Goal: Book appointment/travel/reservation

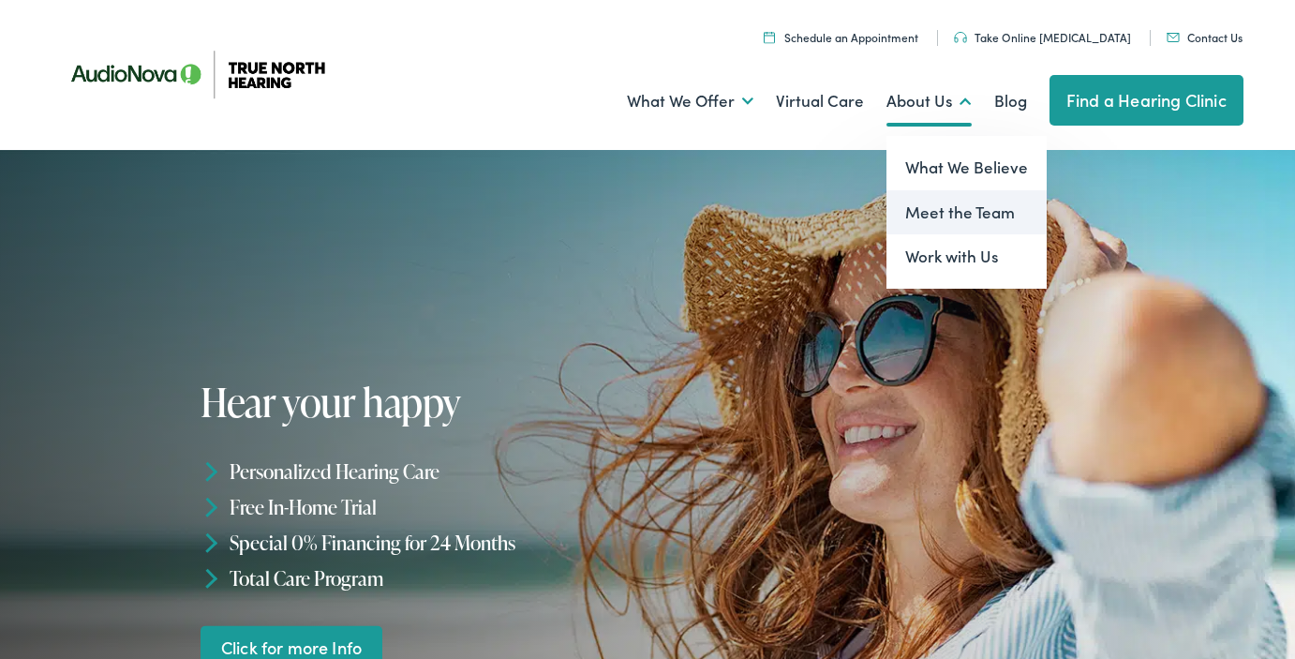
click at [929, 210] on link "Meet the Team" at bounding box center [966, 212] width 160 height 45
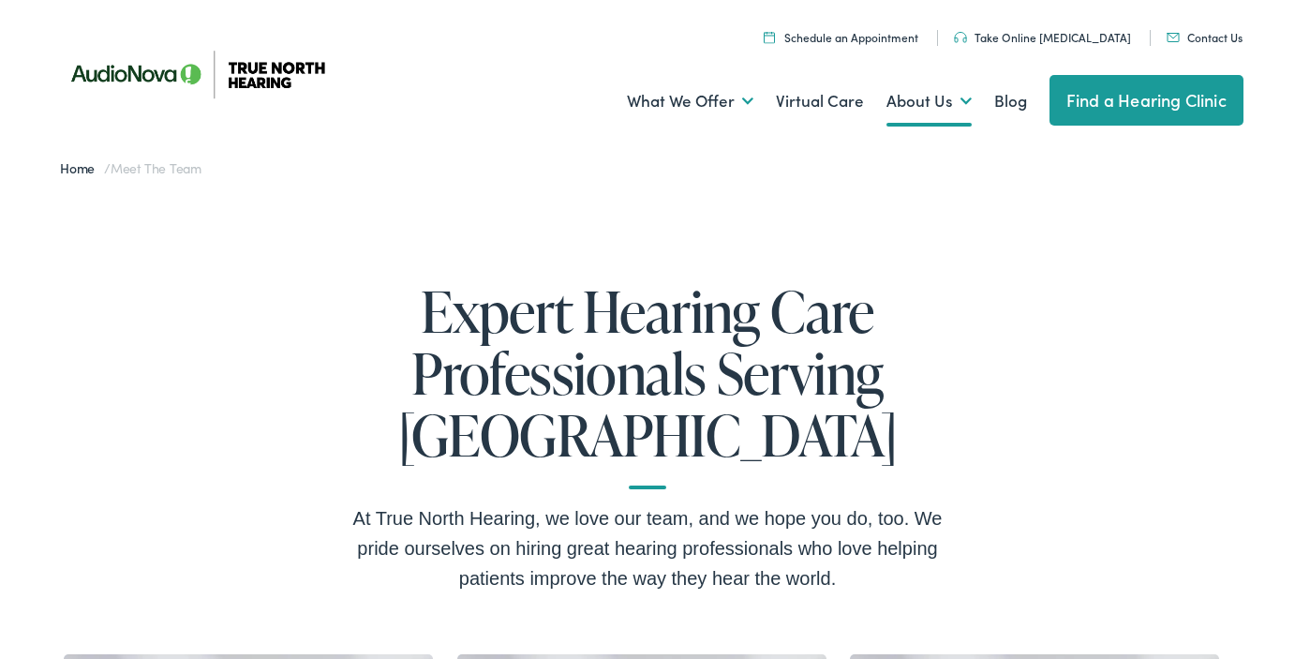
click at [1165, 100] on link "Find a Hearing Clinic" at bounding box center [1147, 100] width 194 height 51
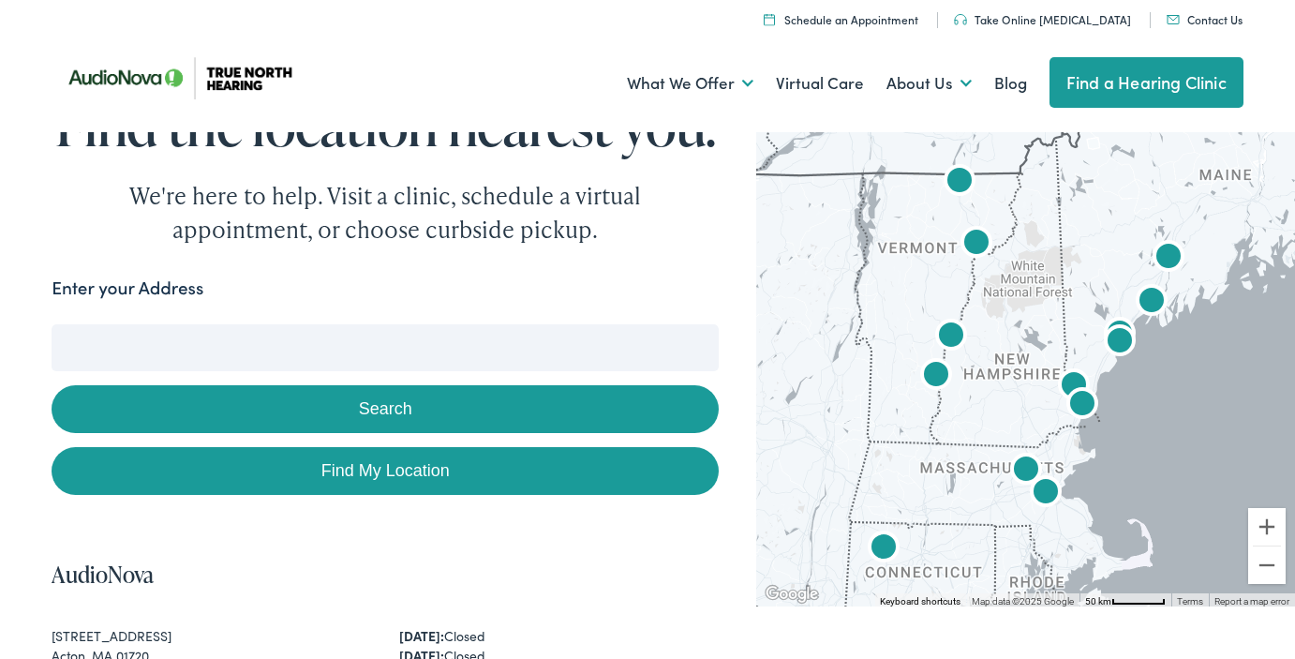
click at [1154, 298] on img "AudioNova" at bounding box center [1151, 302] width 45 height 45
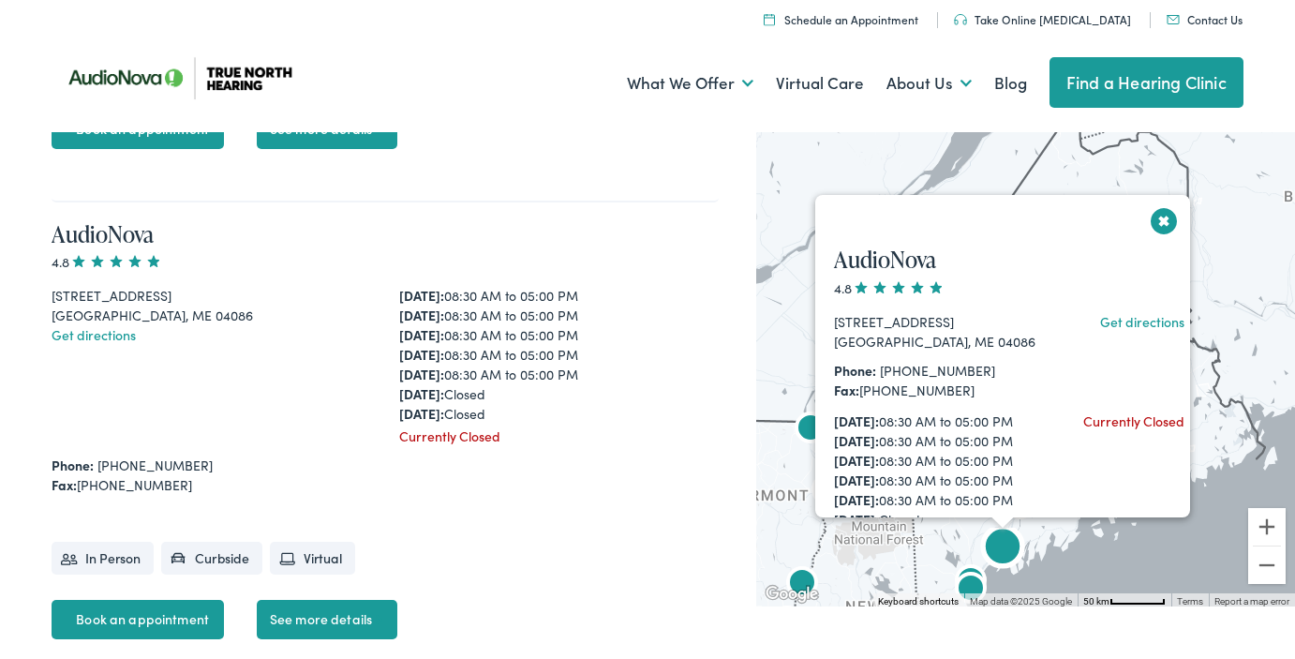
scroll to position [5251, 0]
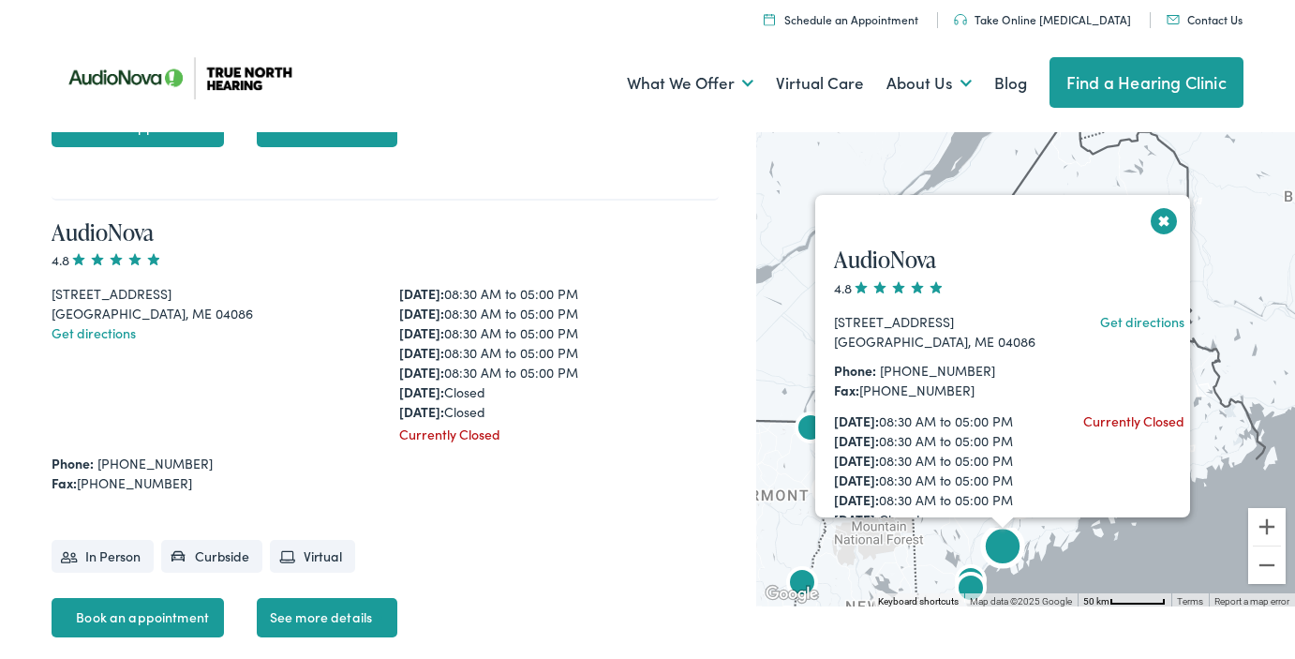
click at [92, 559] on li "In Person" at bounding box center [103, 556] width 102 height 33
click at [330, 617] on link "See more details" at bounding box center [327, 617] width 141 height 39
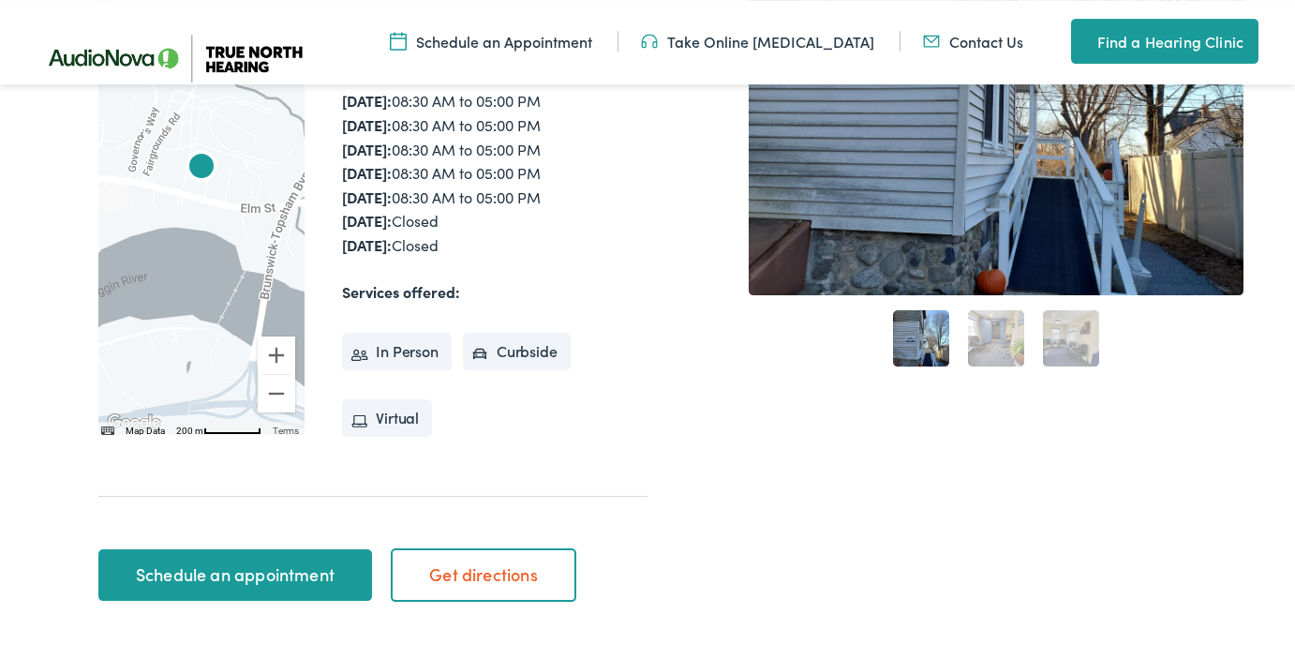
scroll to position [492, 0]
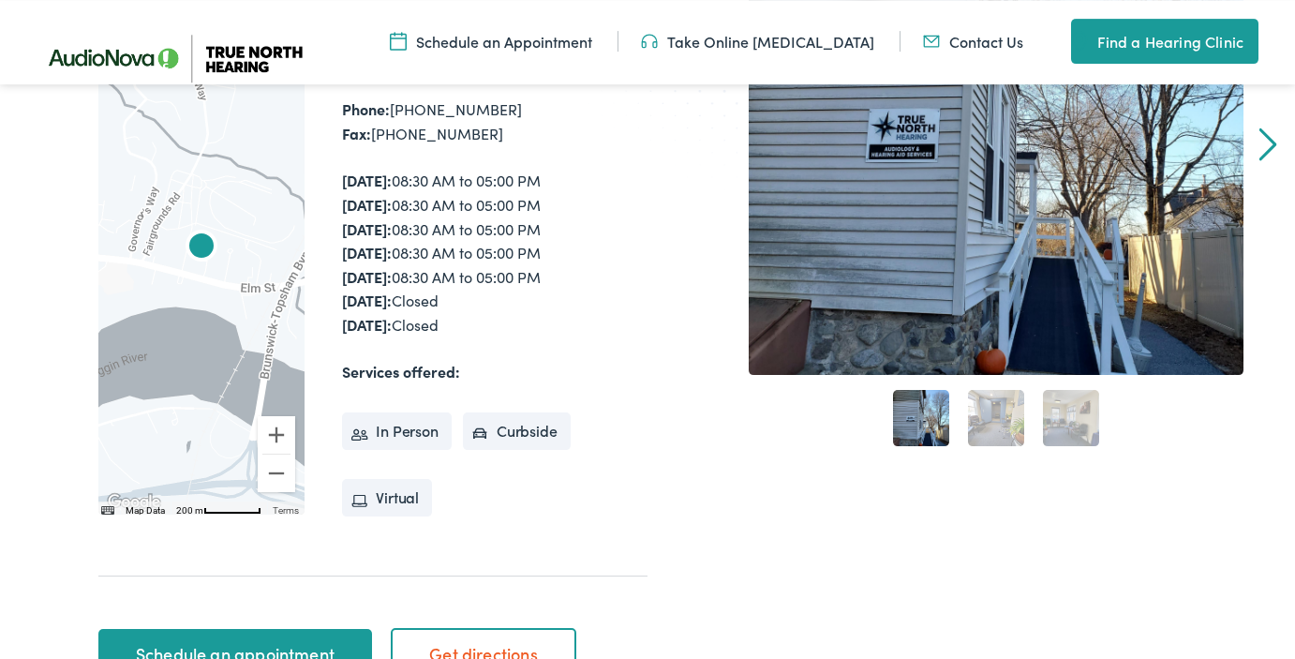
click at [1004, 404] on link "2" at bounding box center [996, 418] width 56 height 56
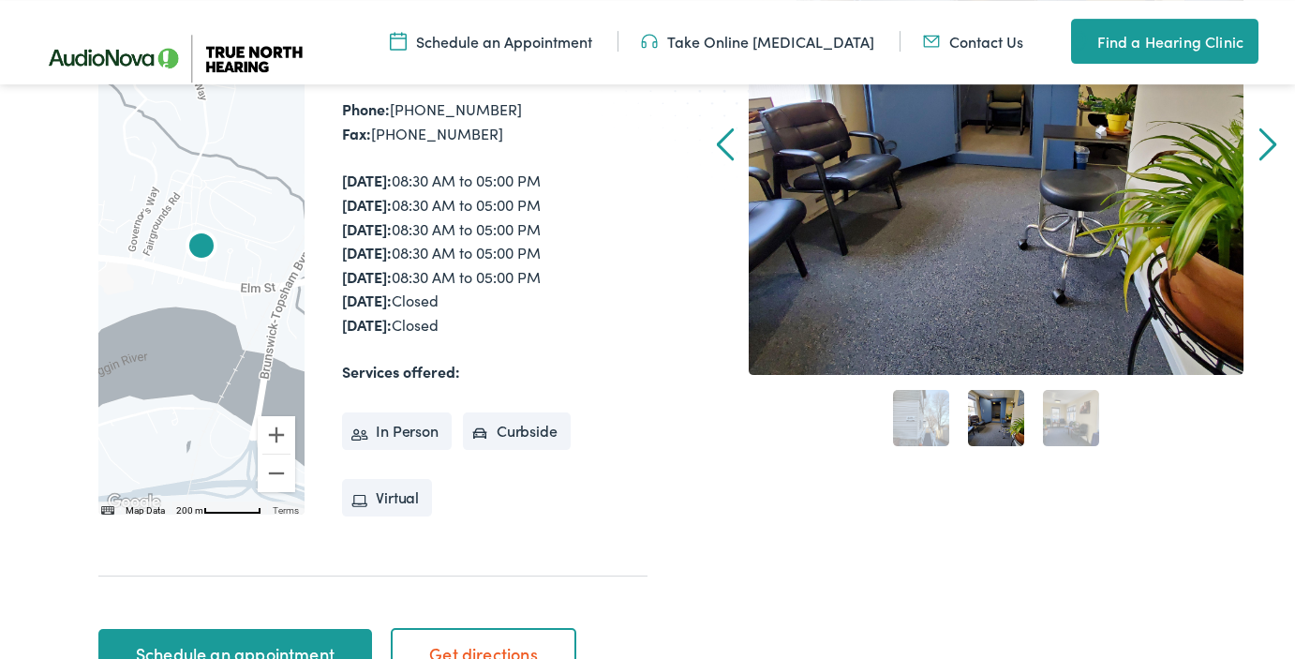
click at [1080, 418] on link "3" at bounding box center [1071, 418] width 56 height 56
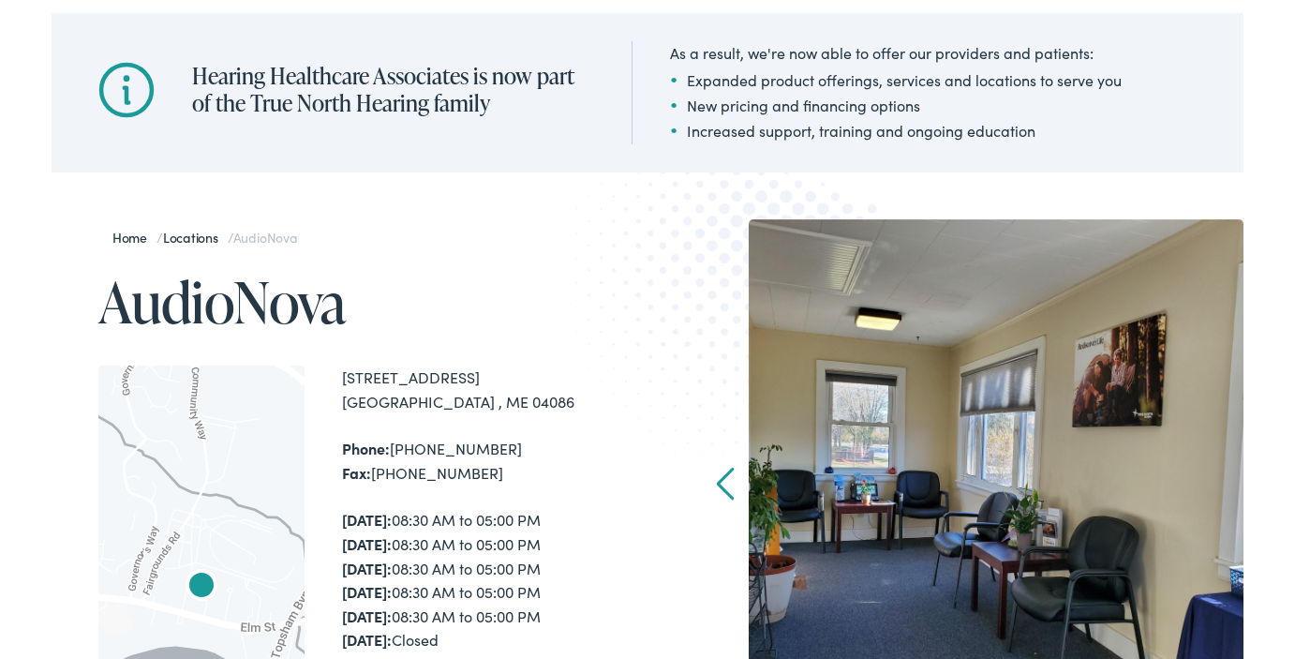
scroll to position [151, 0]
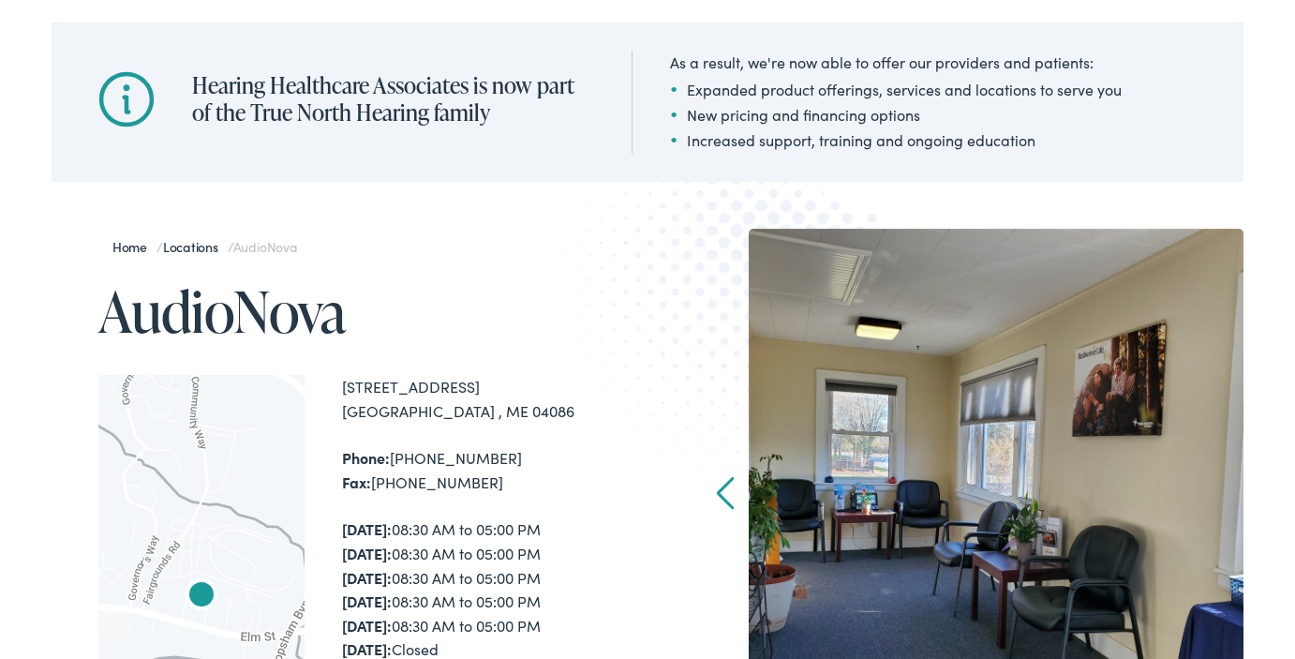
click at [725, 495] on link "Prev" at bounding box center [726, 493] width 18 height 34
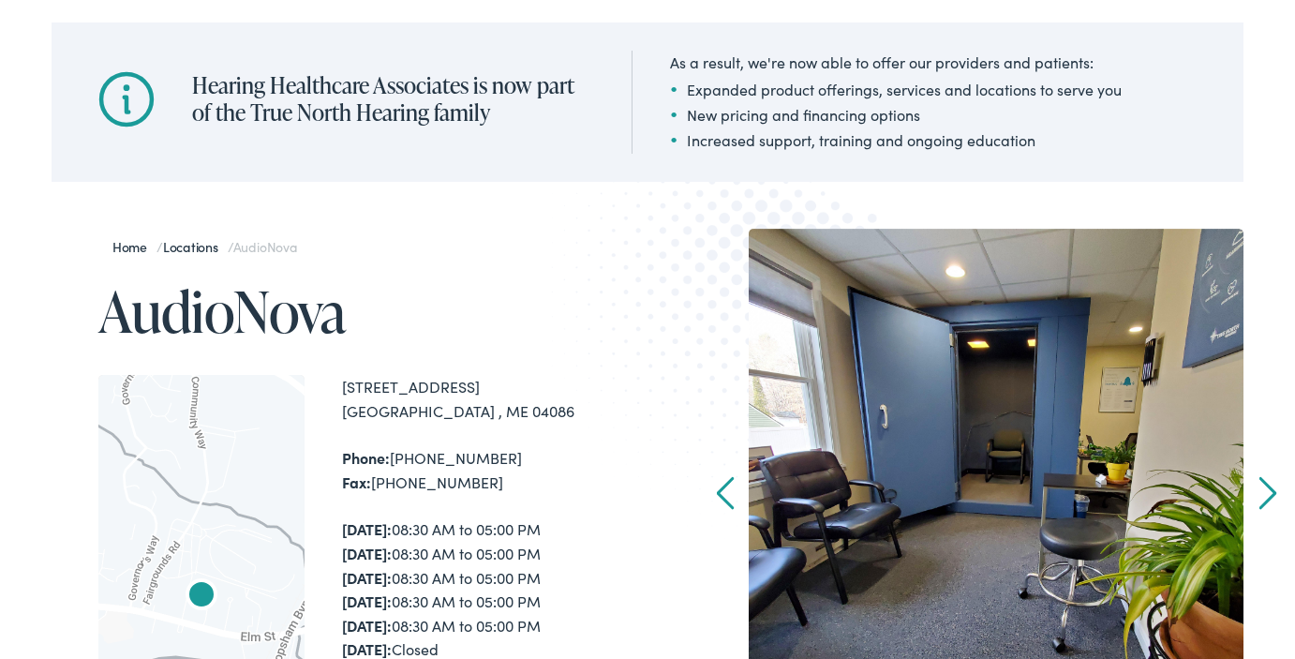
click at [725, 495] on link "Prev" at bounding box center [726, 493] width 18 height 34
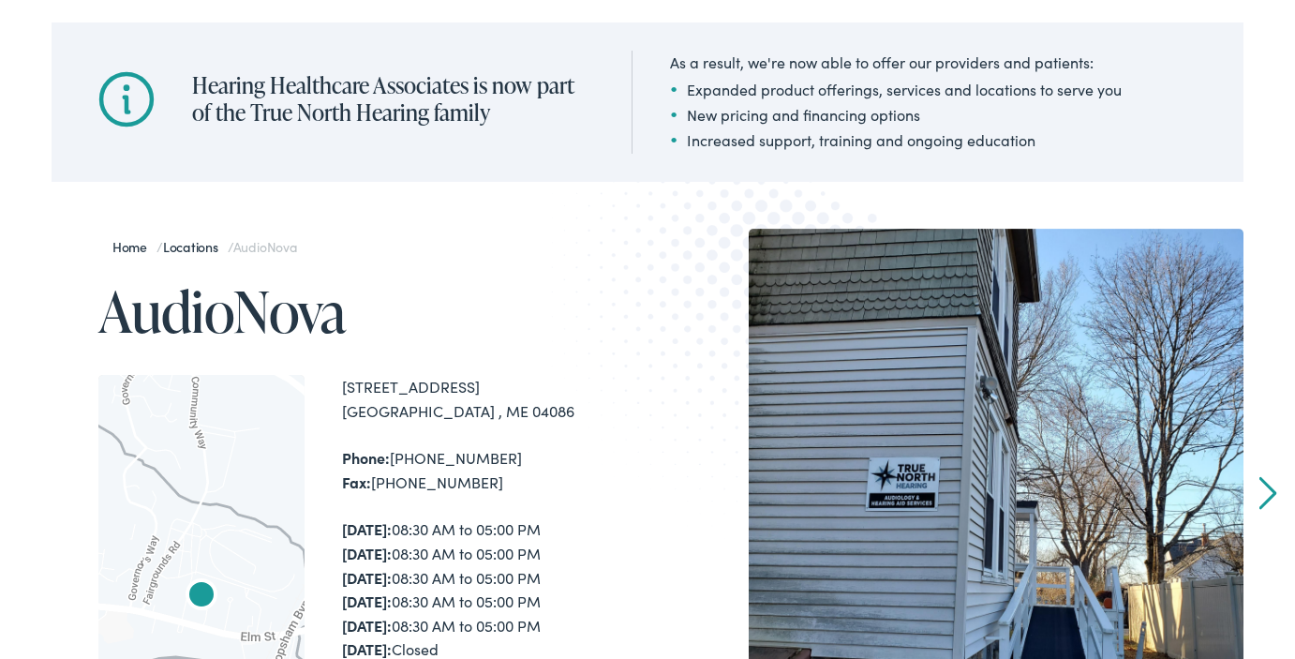
click at [725, 495] on img at bounding box center [748, 323] width 395 height 432
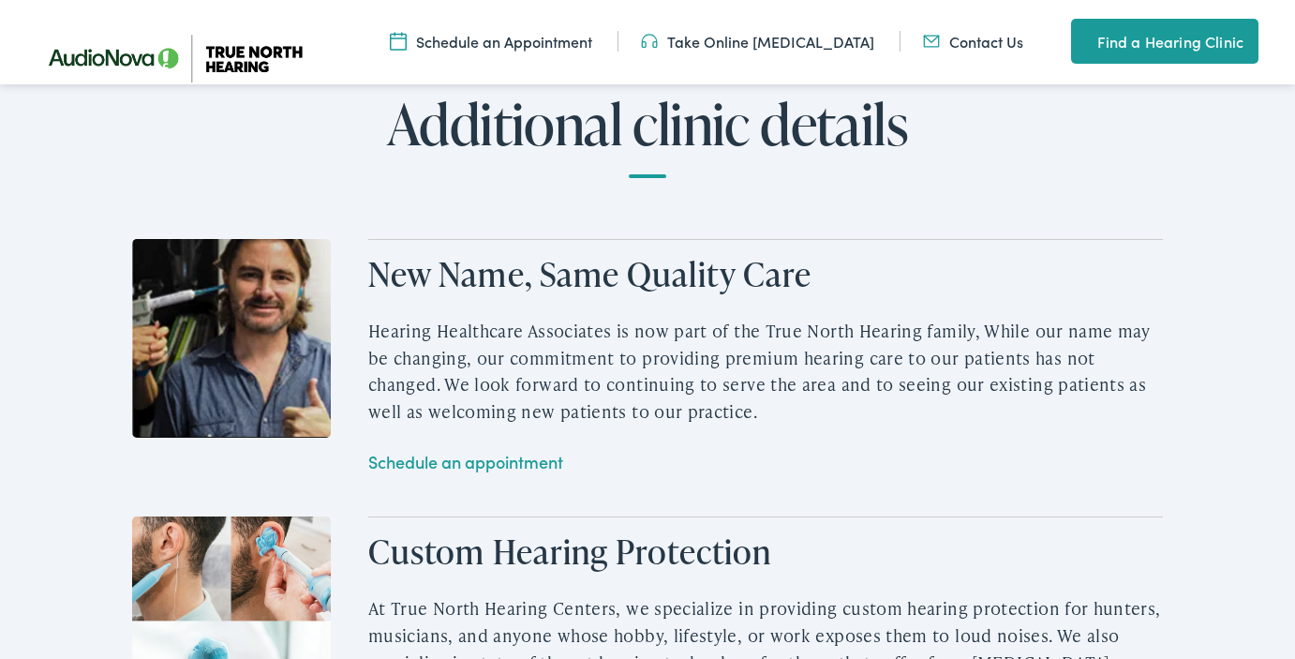
scroll to position [2555, 0]
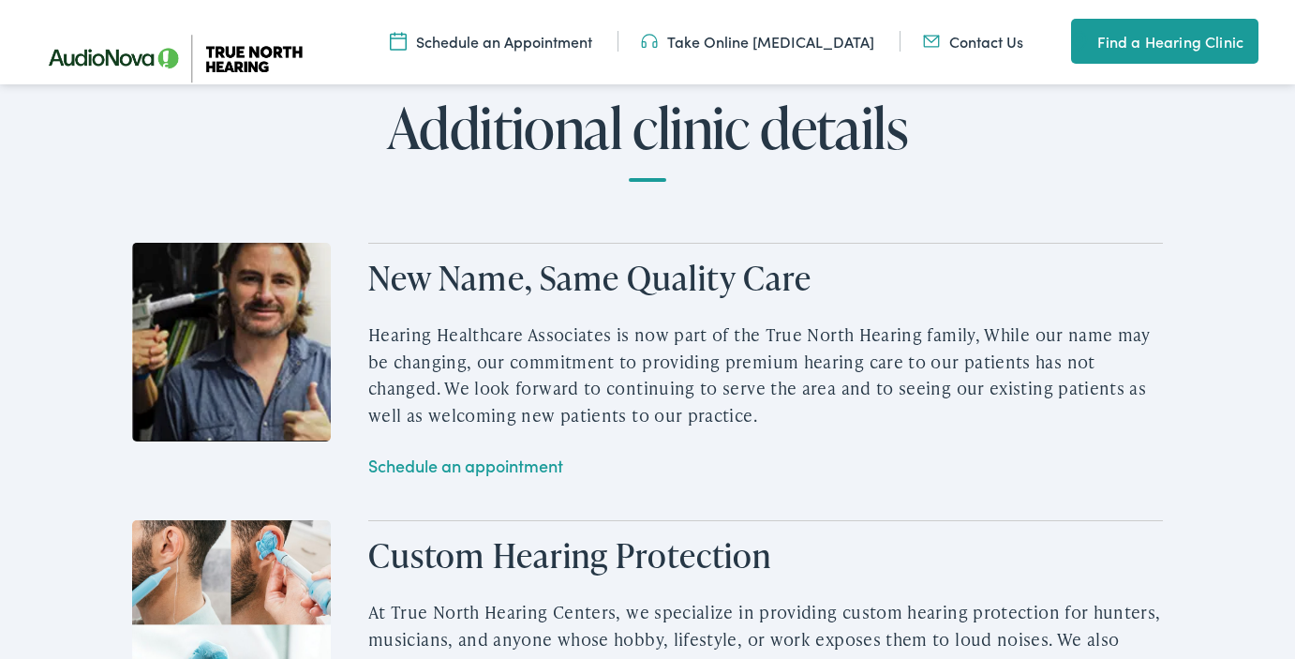
click at [475, 468] on link "Schedule an appointment" at bounding box center [465, 465] width 195 height 23
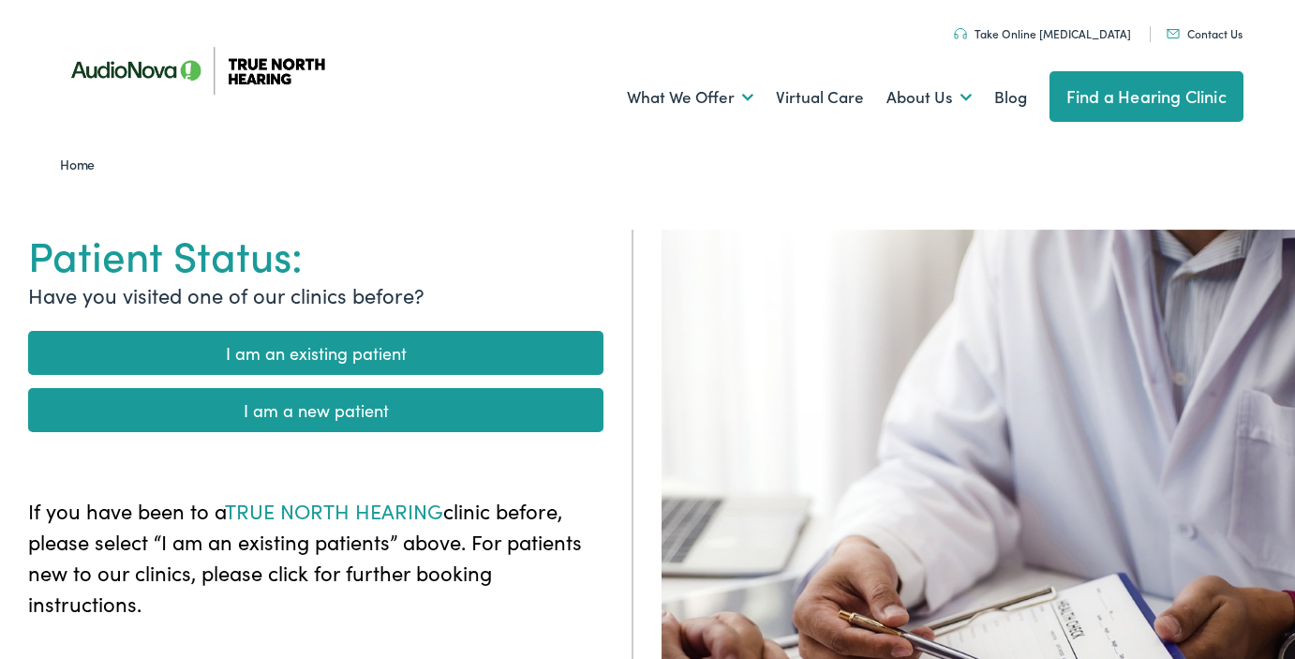
scroll to position [1, 0]
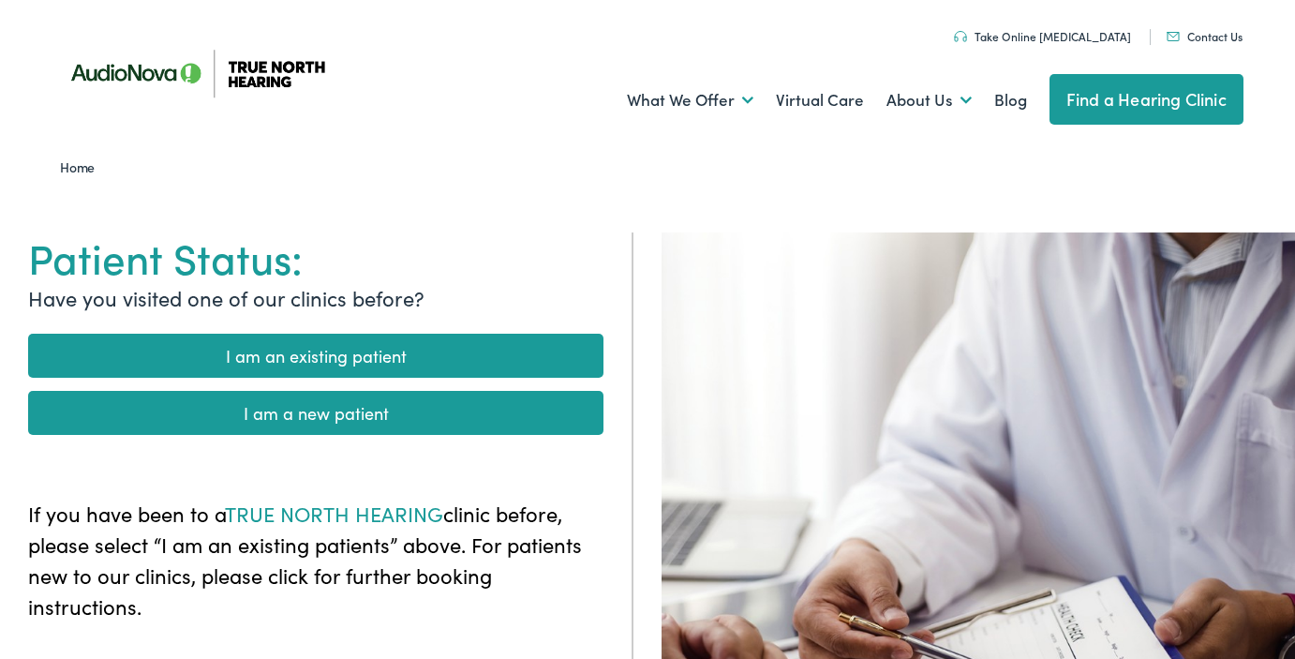
click at [334, 350] on link "I am an existing patient" at bounding box center [315, 356] width 575 height 44
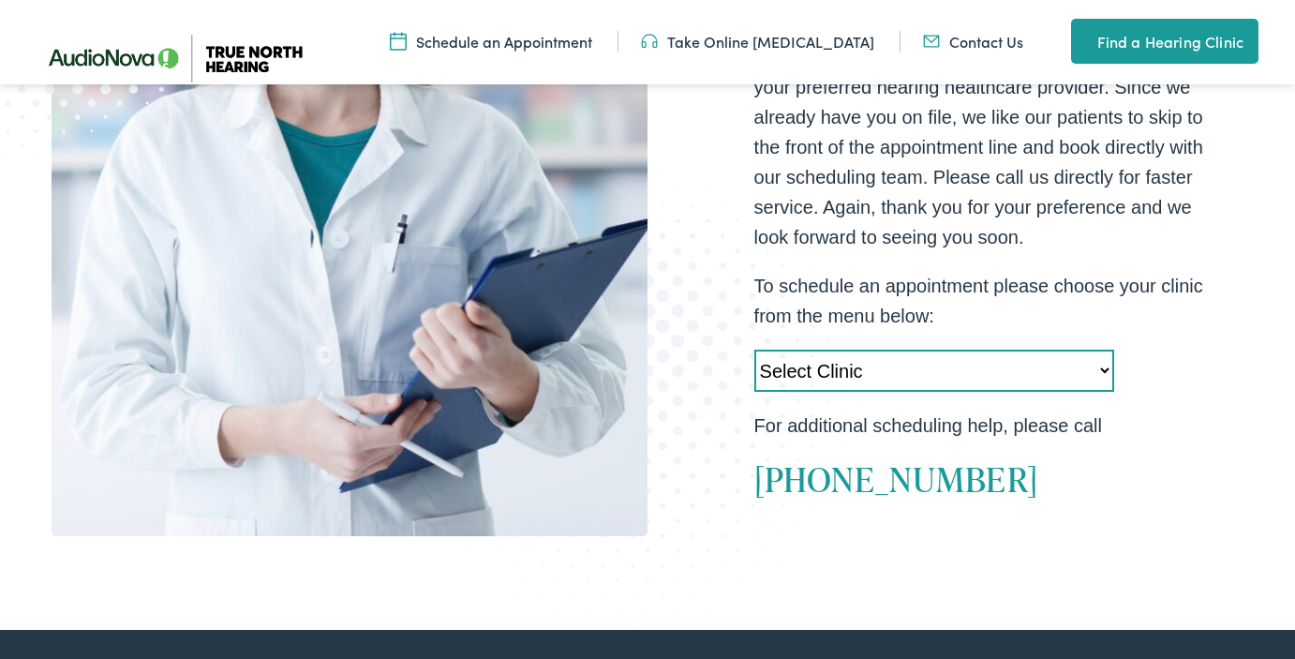
scroll to position [431, 0]
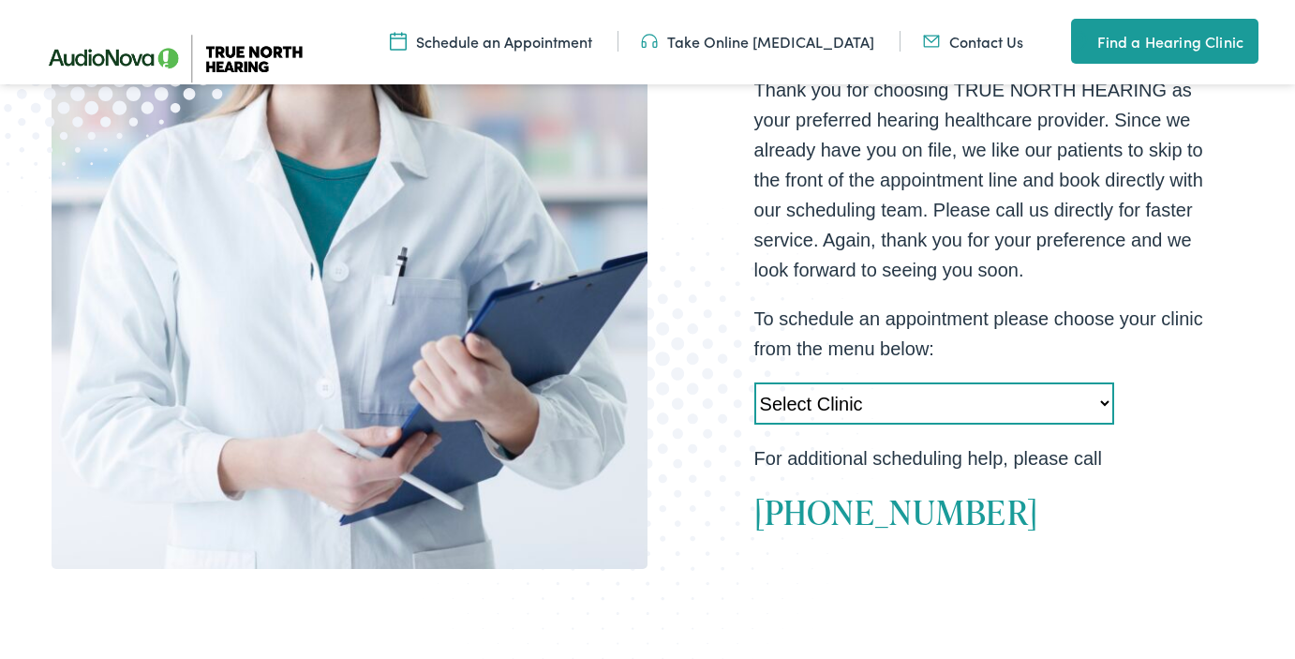
click at [754, 382] on select "Select Clinic [GEOGRAPHIC_DATA]-[GEOGRAPHIC_DATA]-AudioNova [STREET_ADDRESS]-[G…" at bounding box center [934, 403] width 360 height 42
select select "https://truenorth.alpacaaudiology.com/locations/topsham-me/"
click option "Topsham-ME-AudioNova 44 Elm Street" at bounding box center [0, 0] width 0 height 0
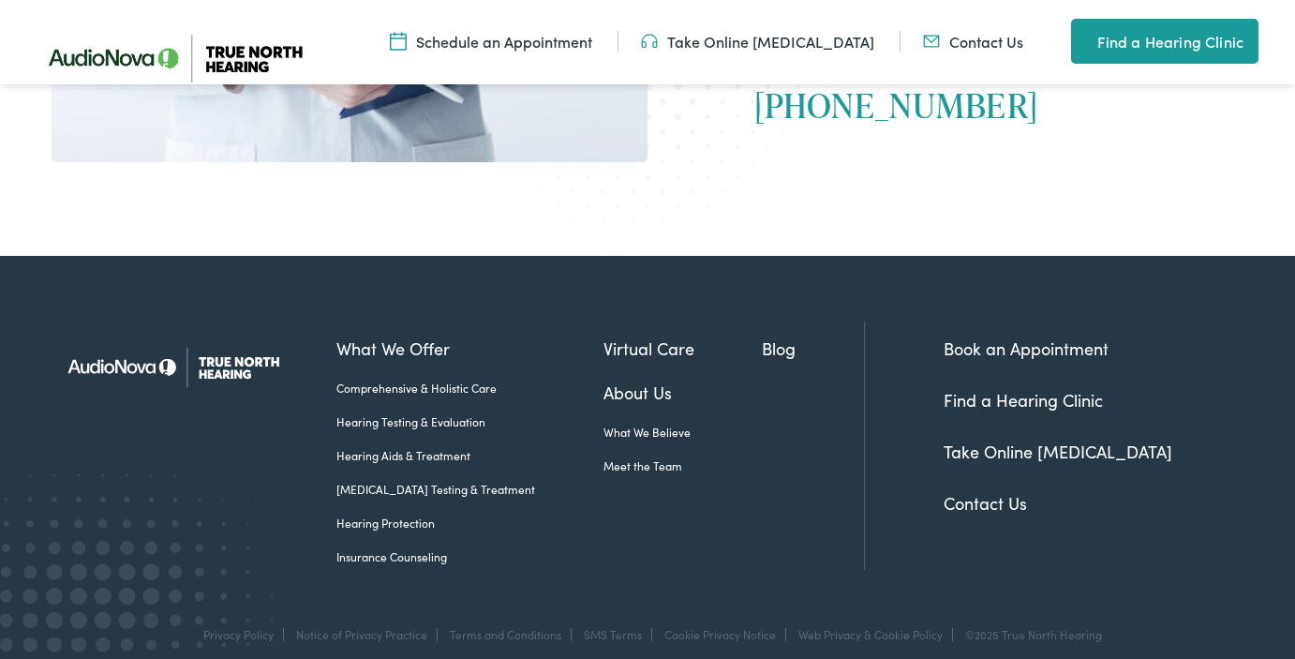
scroll to position [858, 0]
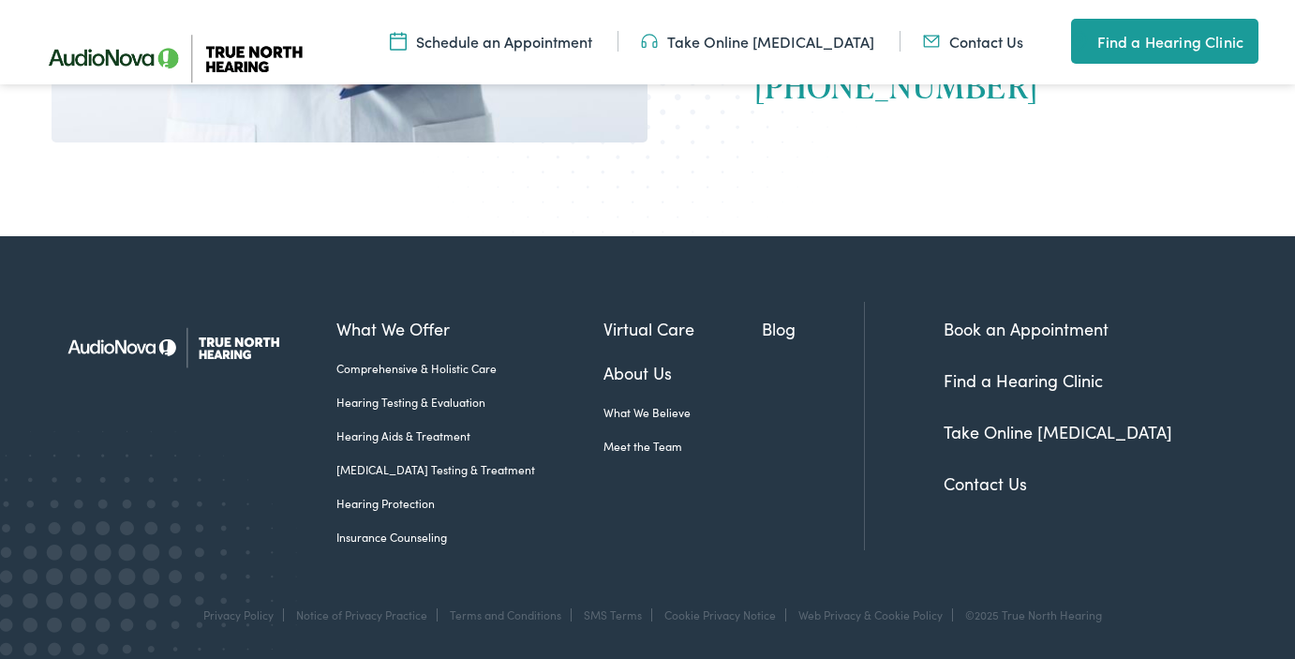
click at [801, 328] on link "Blog" at bounding box center [812, 328] width 101 height 25
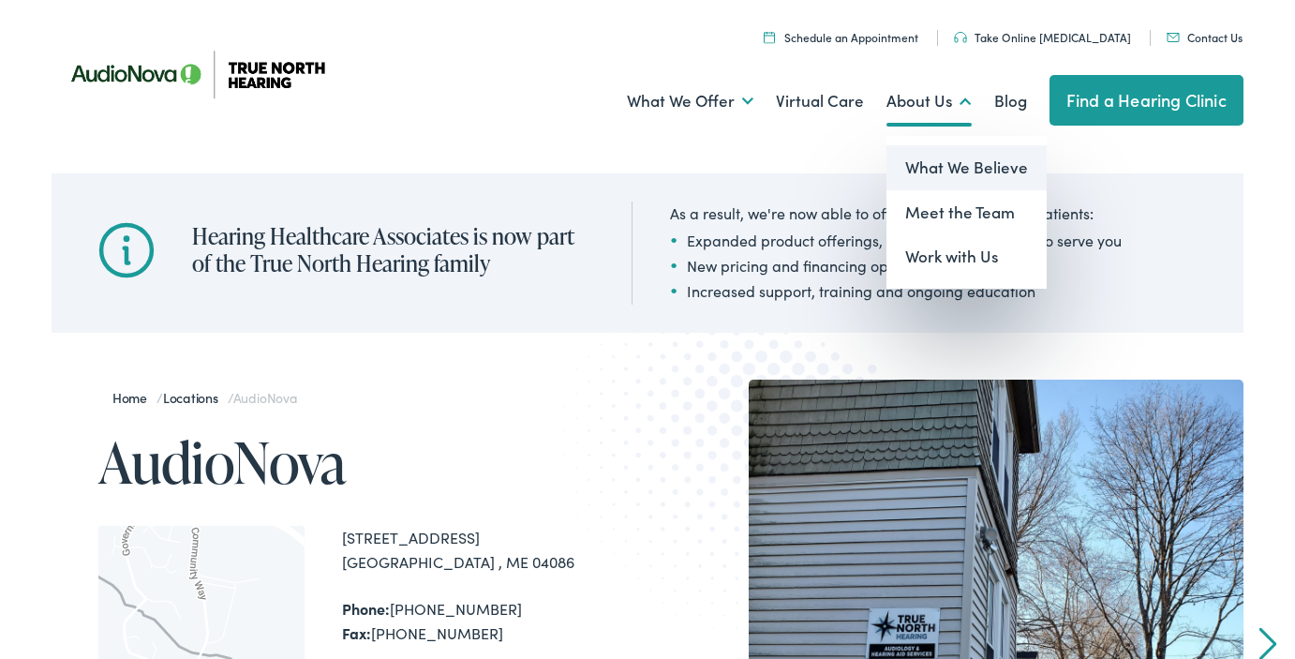
click at [954, 170] on link "What We Believe" at bounding box center [966, 167] width 160 height 45
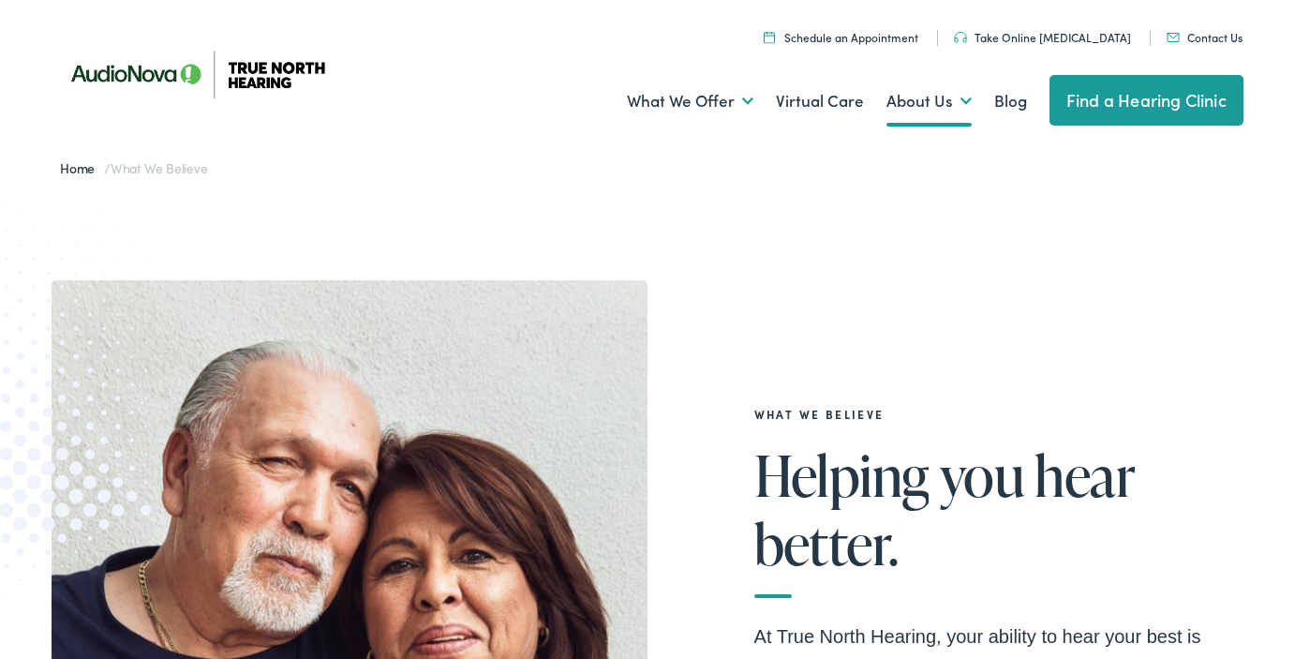
click at [1211, 38] on link "Contact Us" at bounding box center [1205, 37] width 76 height 16
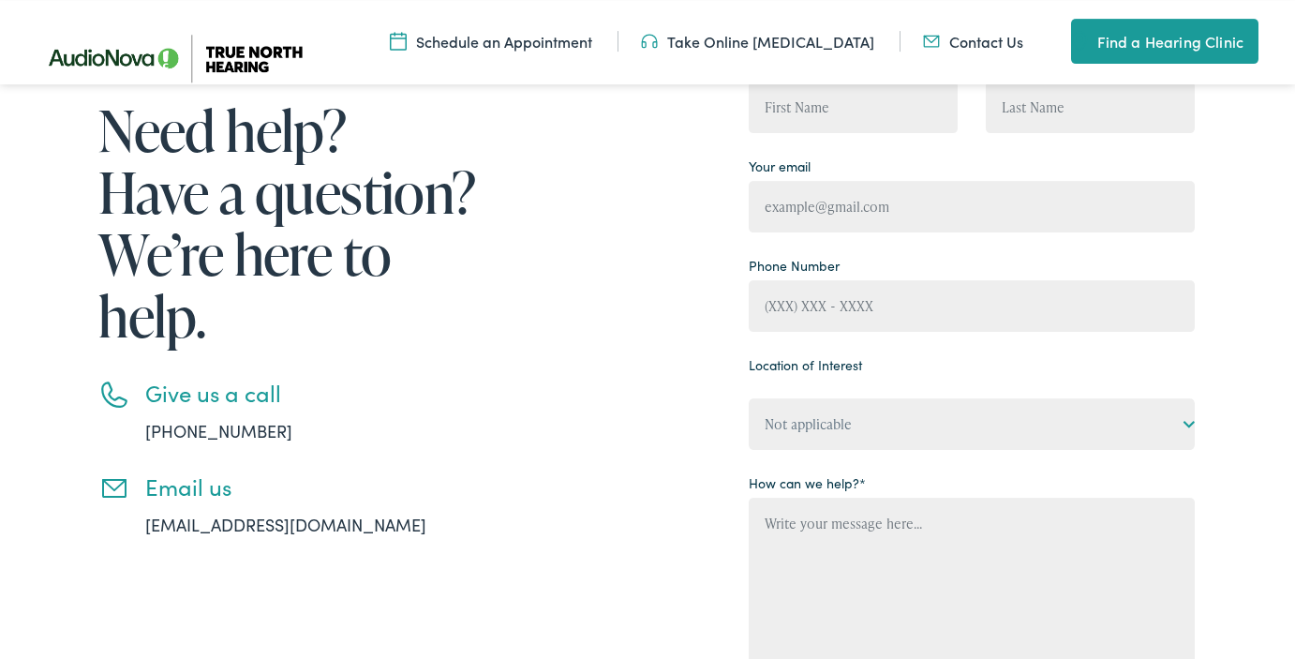
scroll to position [239, 0]
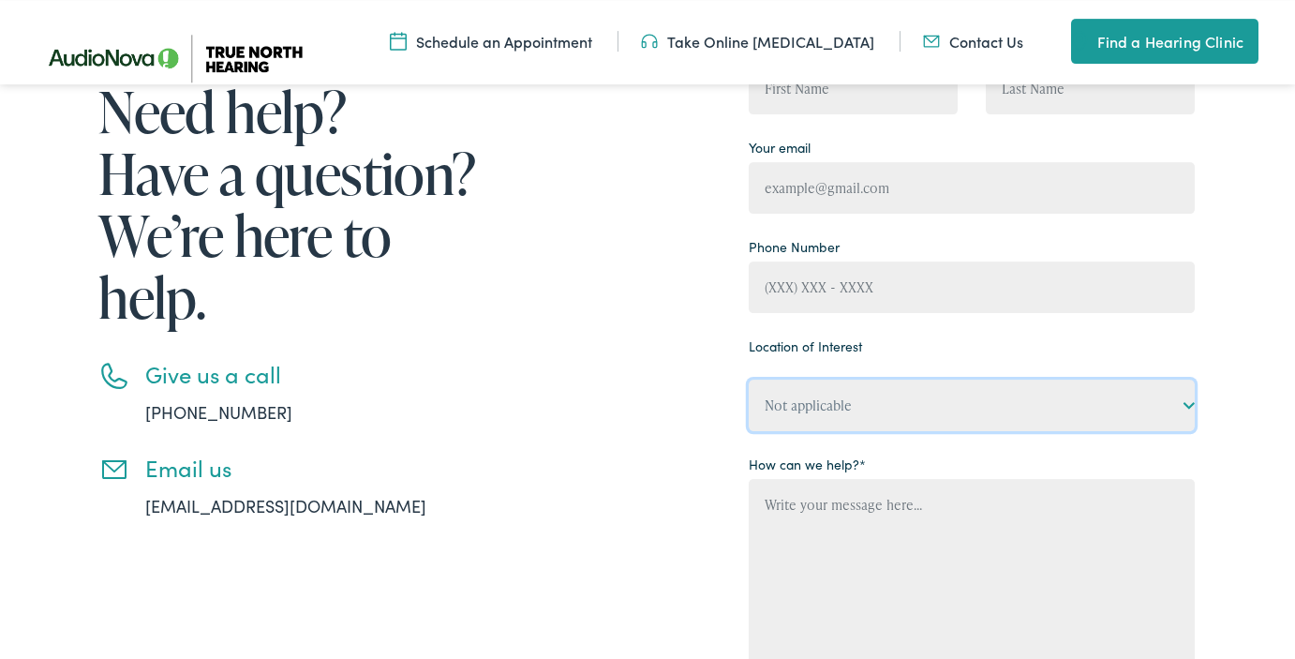
click at [749, 380] on select "Not applicable True North Hearing, Acton True North Hearing, Augusta True North…" at bounding box center [972, 406] width 446 height 52
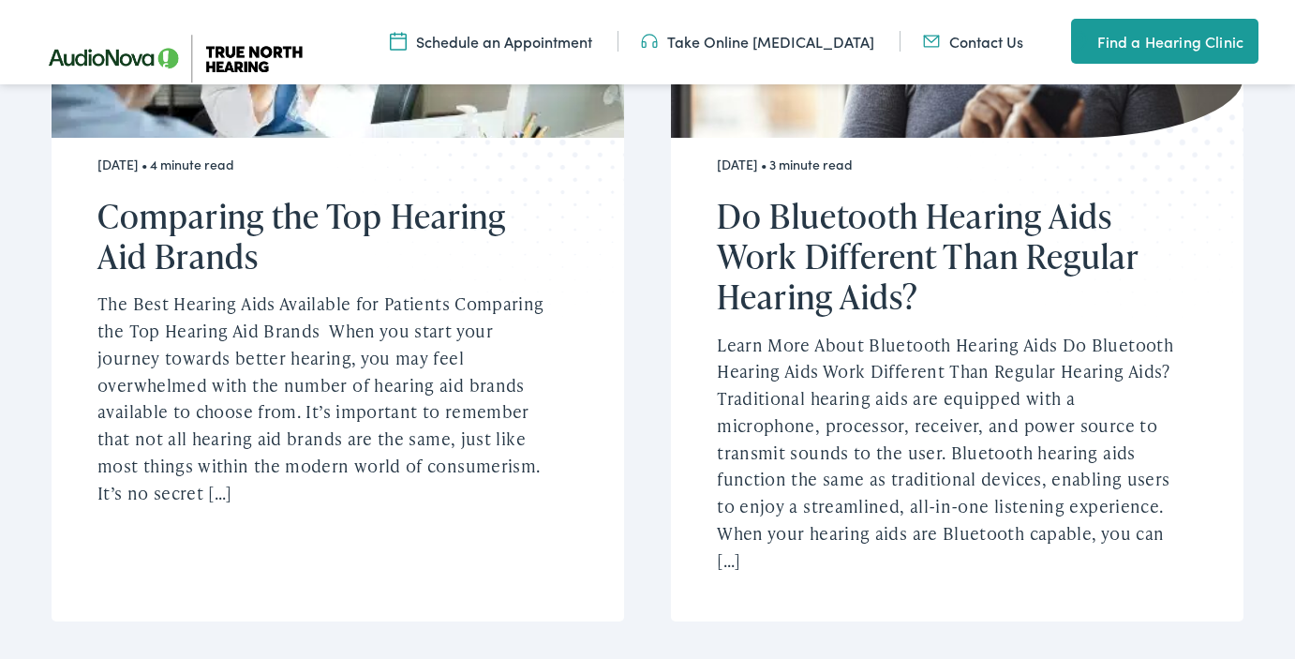
scroll to position [2182, 0]
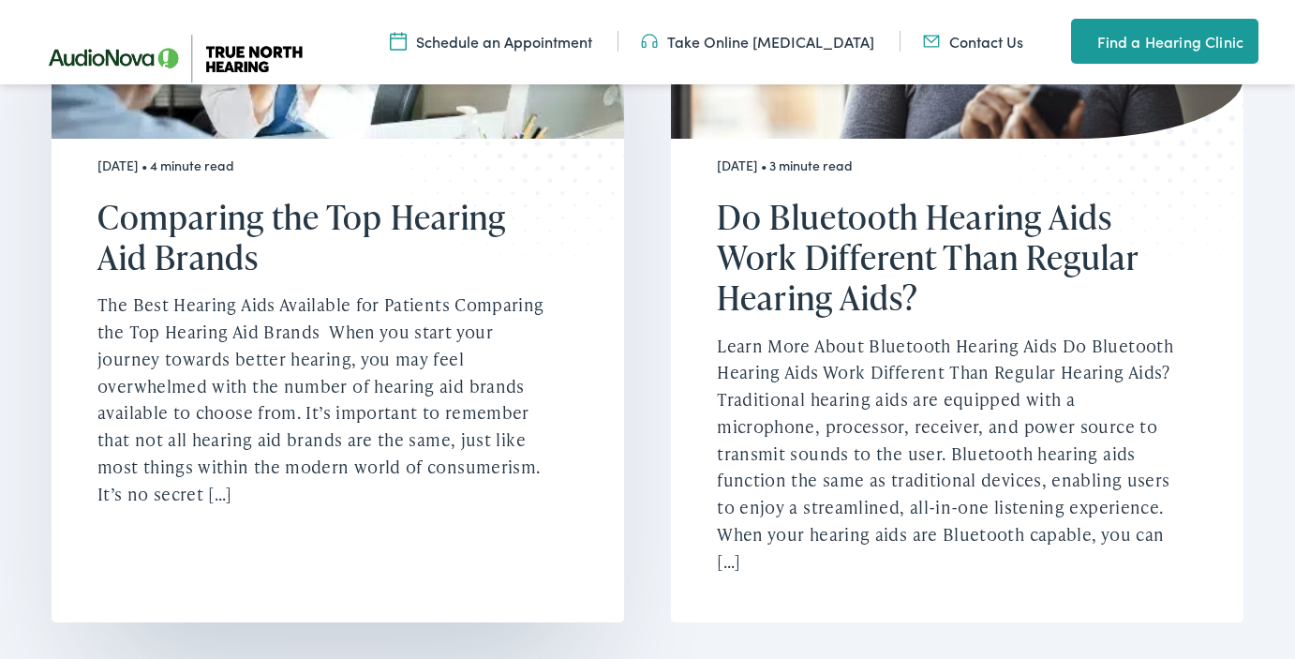
click at [269, 197] on h2 "Comparing the Top Hearing Aid Brands" at bounding box center [325, 237] width 457 height 81
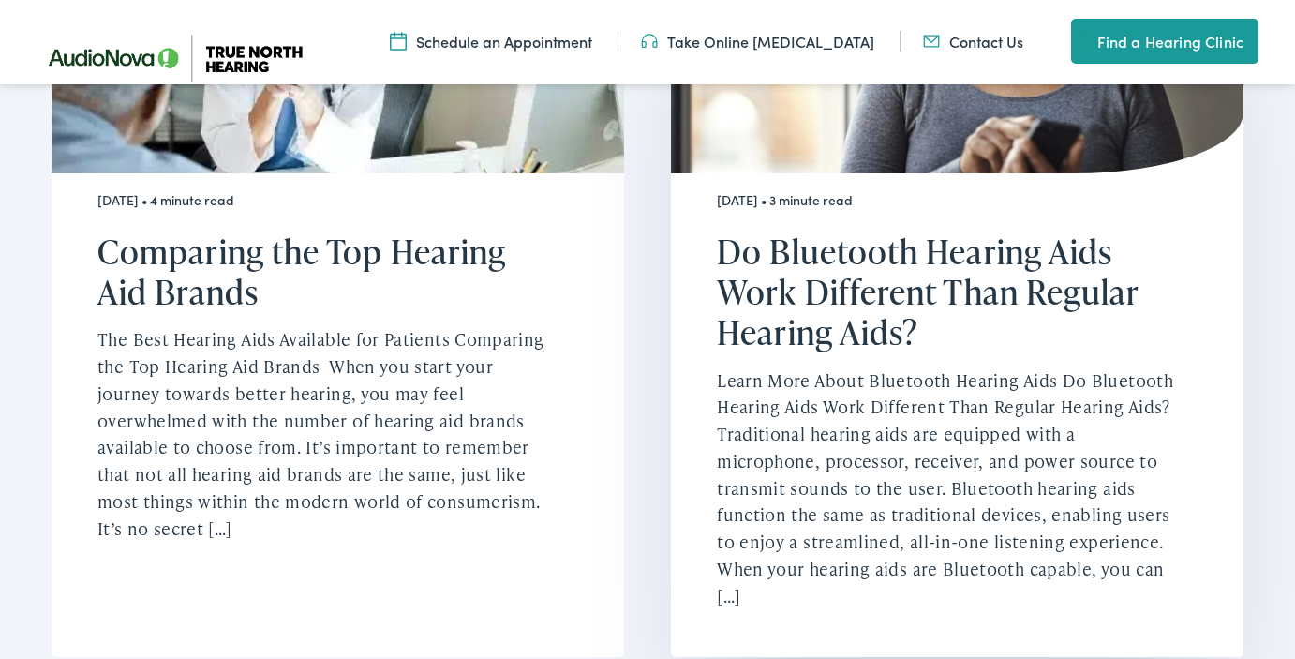
scroll to position [2145, 0]
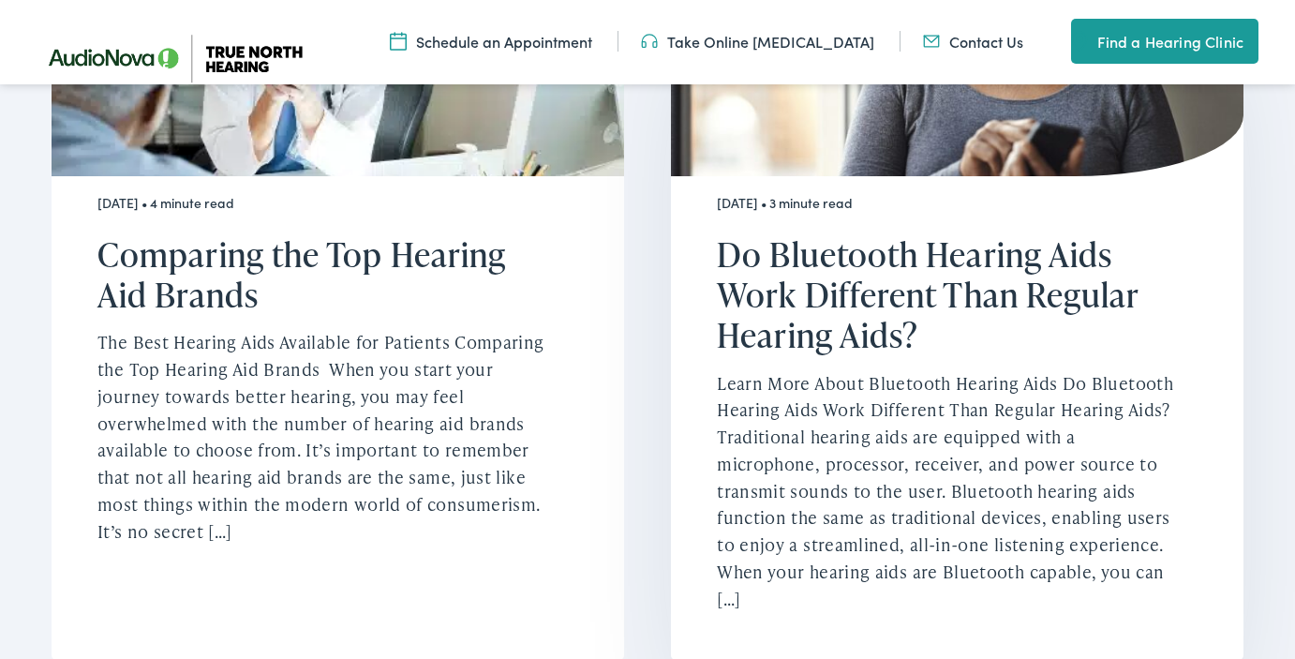
click at [842, 246] on h2 "Do Bluetooth Hearing Aids Work Different Than Regular Hearing Aids?" at bounding box center [945, 295] width 457 height 122
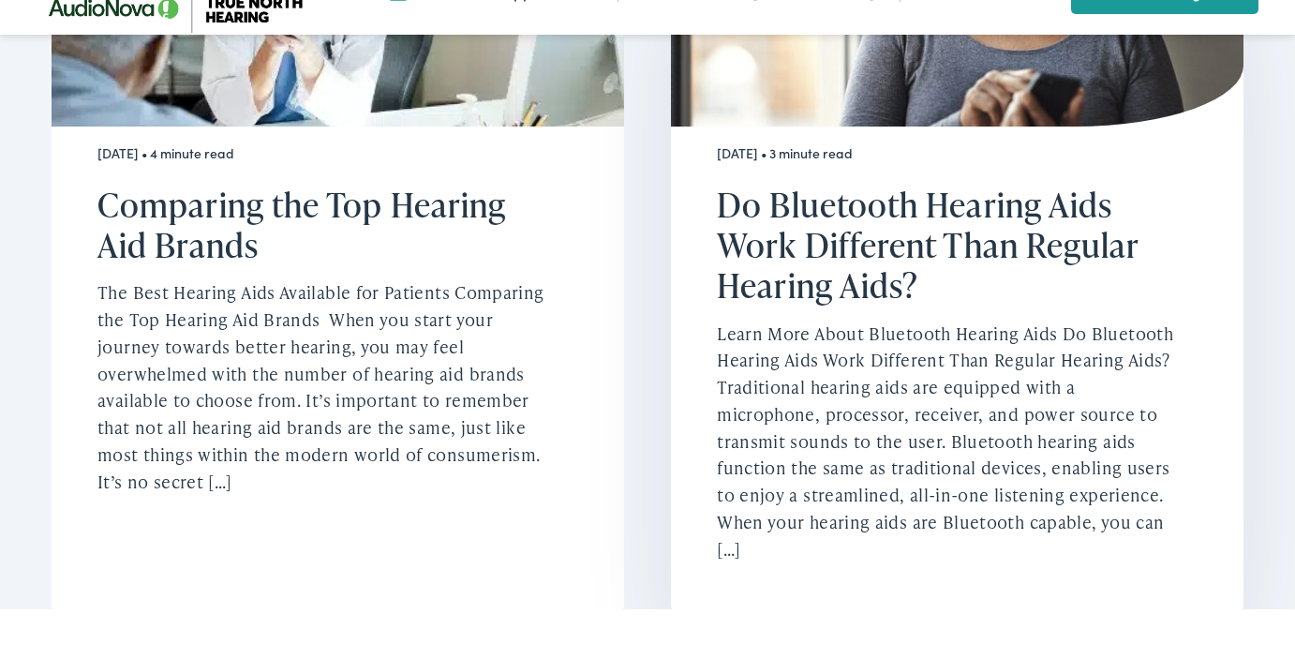
scroll to position [2195, 0]
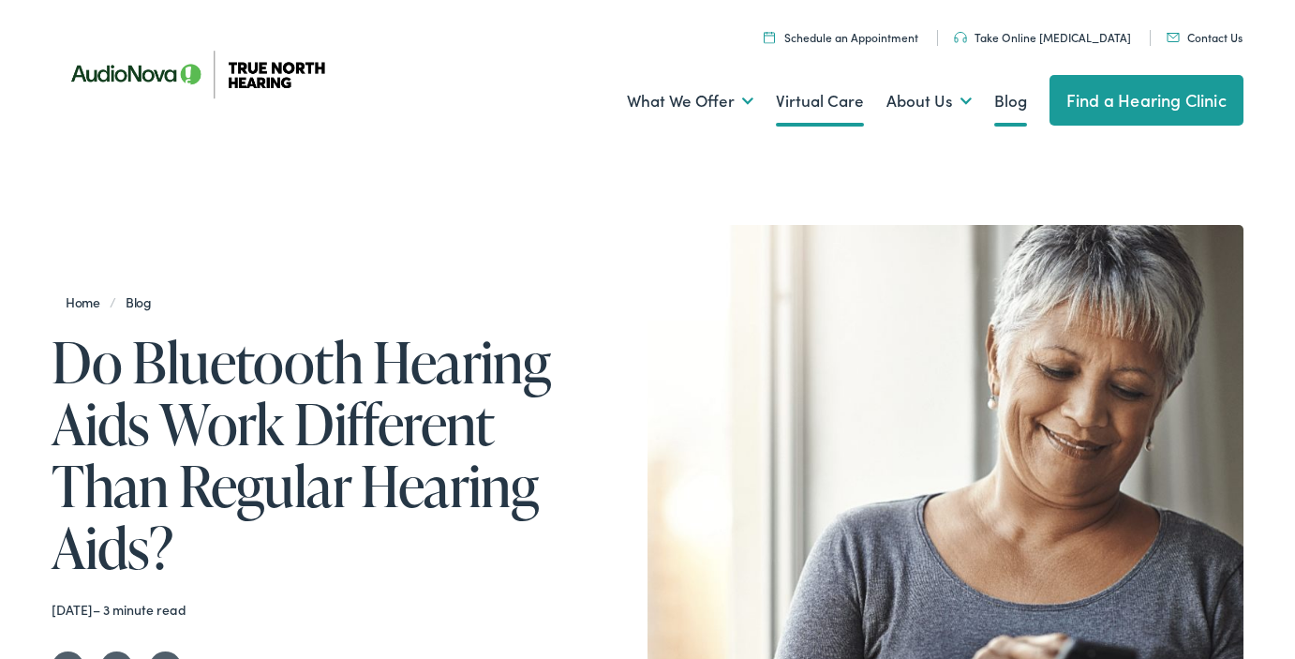
click at [818, 95] on link "Virtual Care" at bounding box center [820, 101] width 88 height 69
